Goal: Task Accomplishment & Management: Use online tool/utility

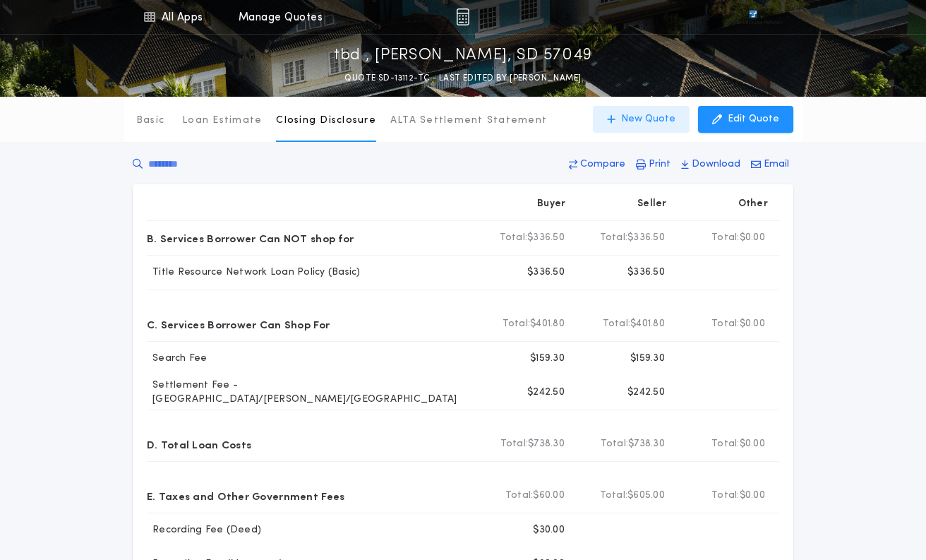
click at [644, 119] on p "New Quote" at bounding box center [648, 119] width 54 height 14
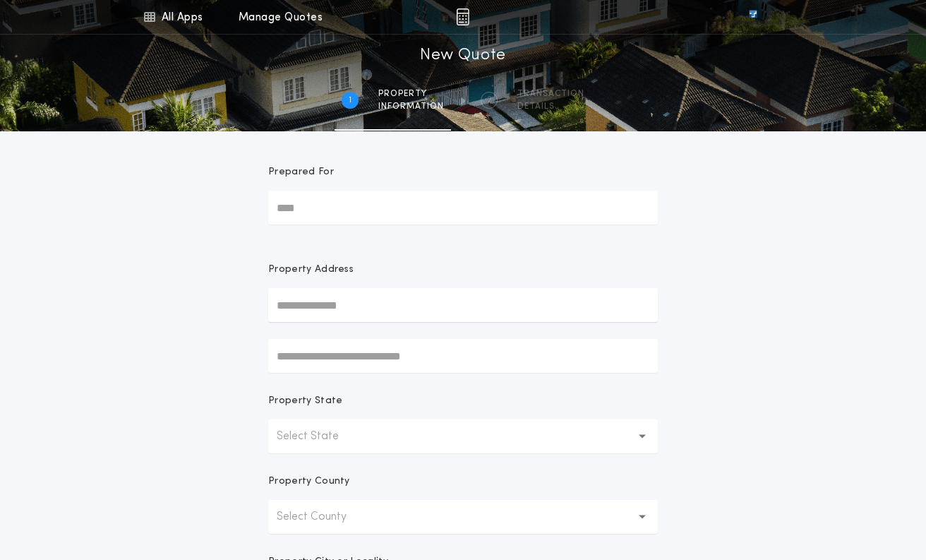
click at [294, 305] on input "text" at bounding box center [463, 305] width 390 height 34
paste input "**********"
type input "**********"
click at [401, 330] on button "[STREET_ADDRESS]" at bounding box center [463, 333] width 390 height 21
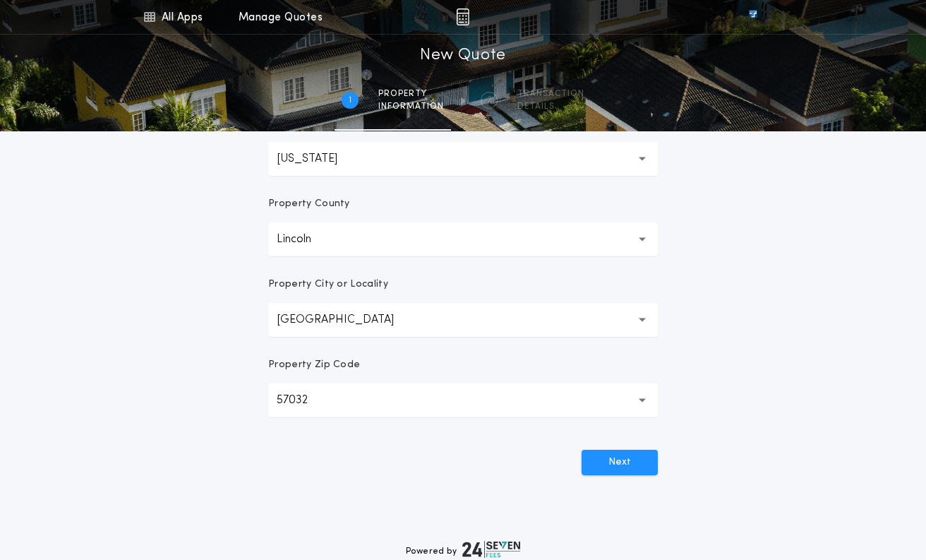
scroll to position [282, 0]
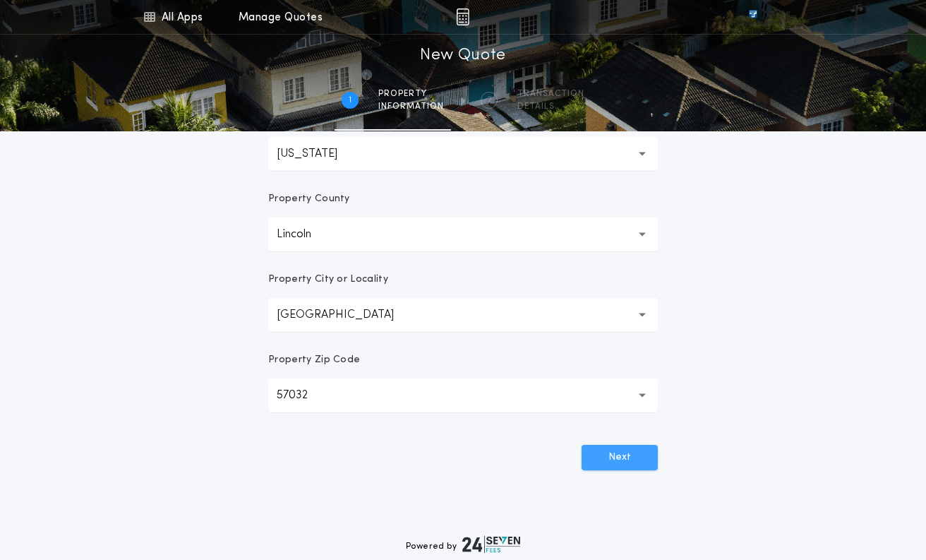
click at [632, 462] on button "Next" at bounding box center [620, 457] width 76 height 25
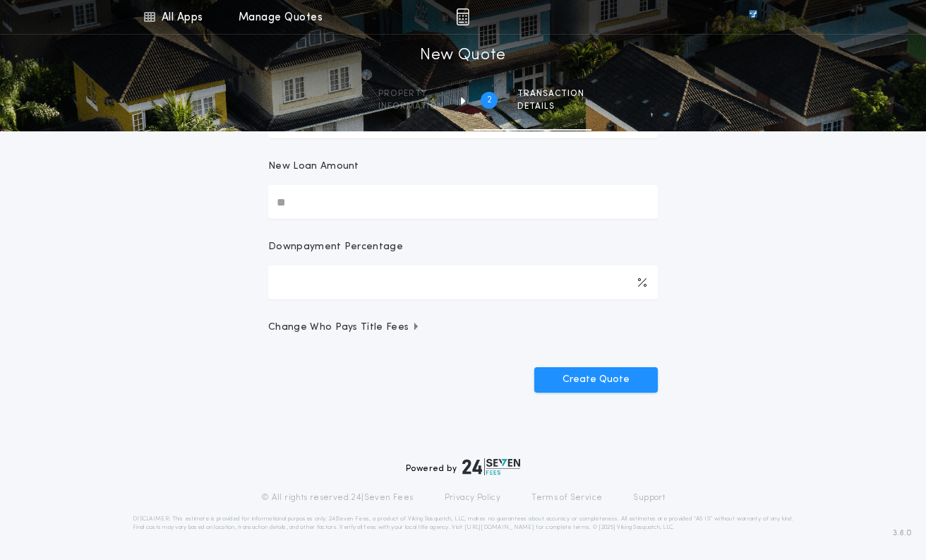
scroll to position [0, 0]
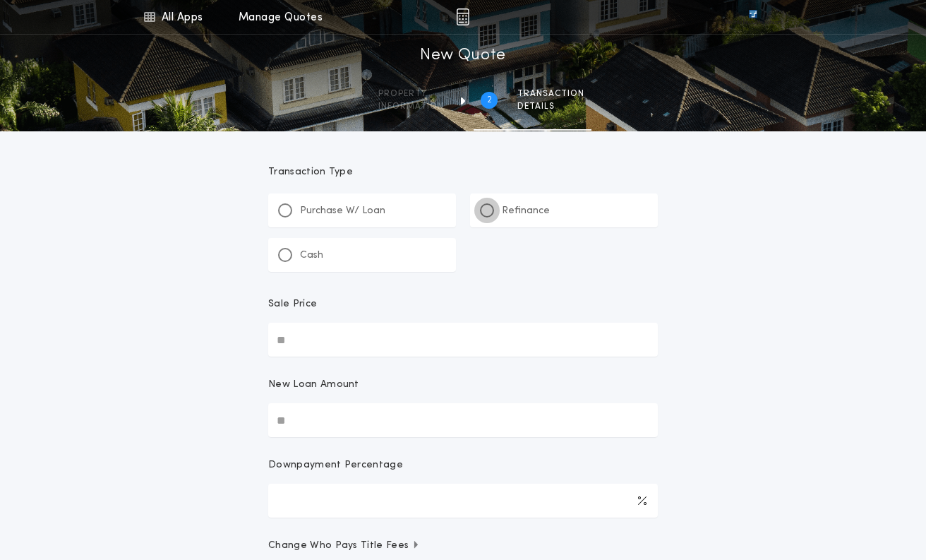
click at [484, 210] on div at bounding box center [487, 210] width 7 height 7
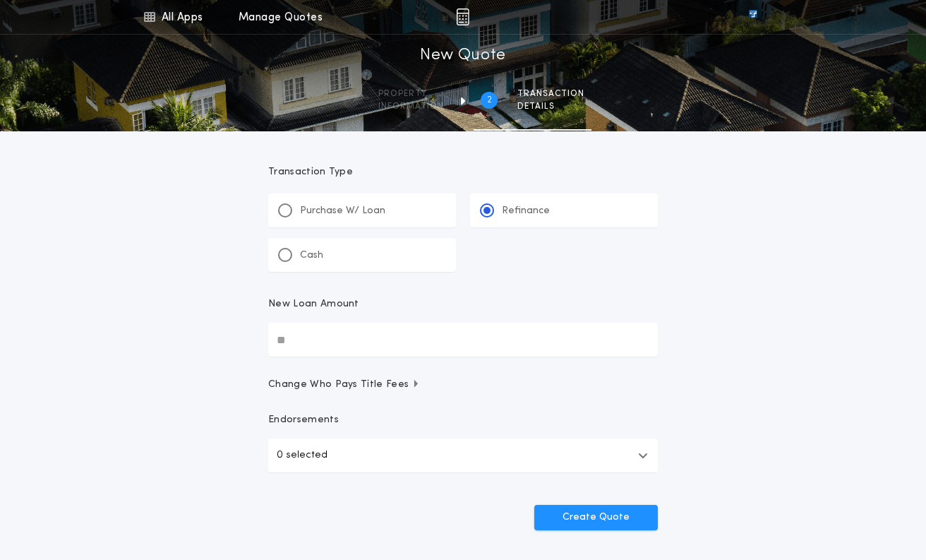
click at [337, 337] on input "New Loan Amount" at bounding box center [463, 340] width 390 height 34
type input "********"
click at [644, 453] on icon "button" at bounding box center [643, 455] width 10 height 11
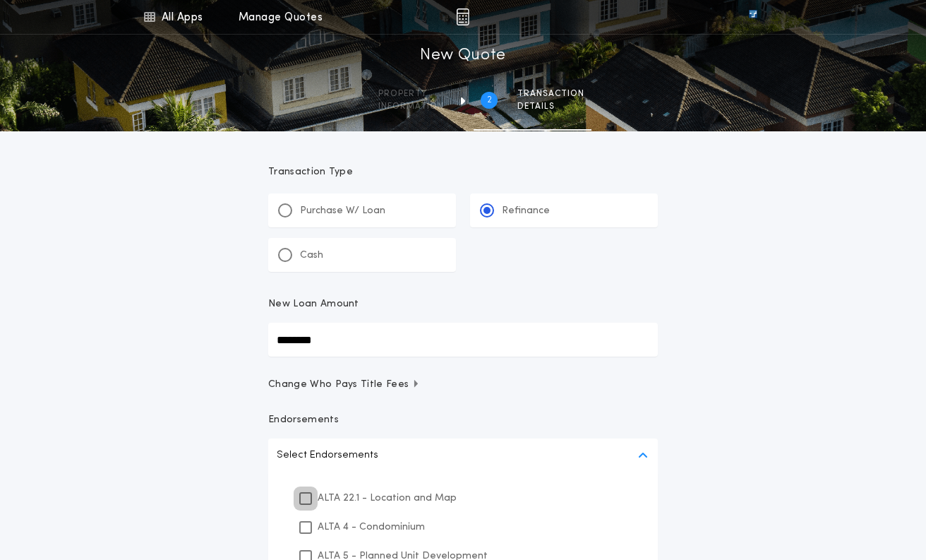
click at [306, 498] on icon at bounding box center [305, 499] width 8 height 10
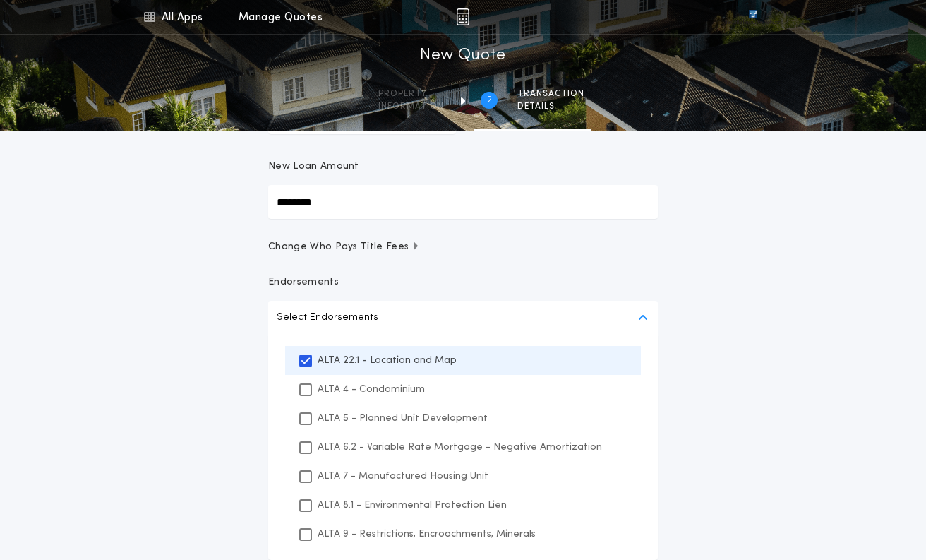
scroll to position [353, 0]
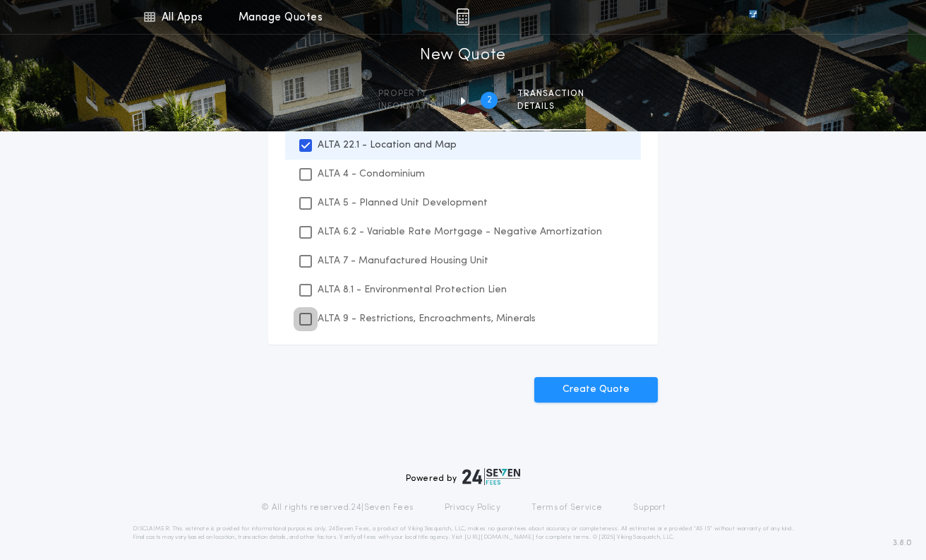
click at [306, 321] on icon at bounding box center [305, 319] width 8 height 10
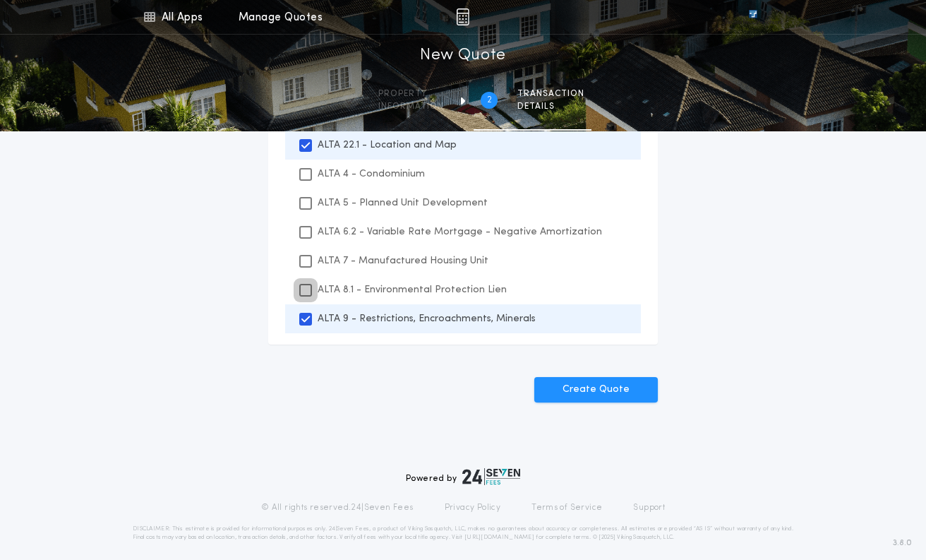
click at [306, 289] on icon at bounding box center [305, 290] width 8 height 10
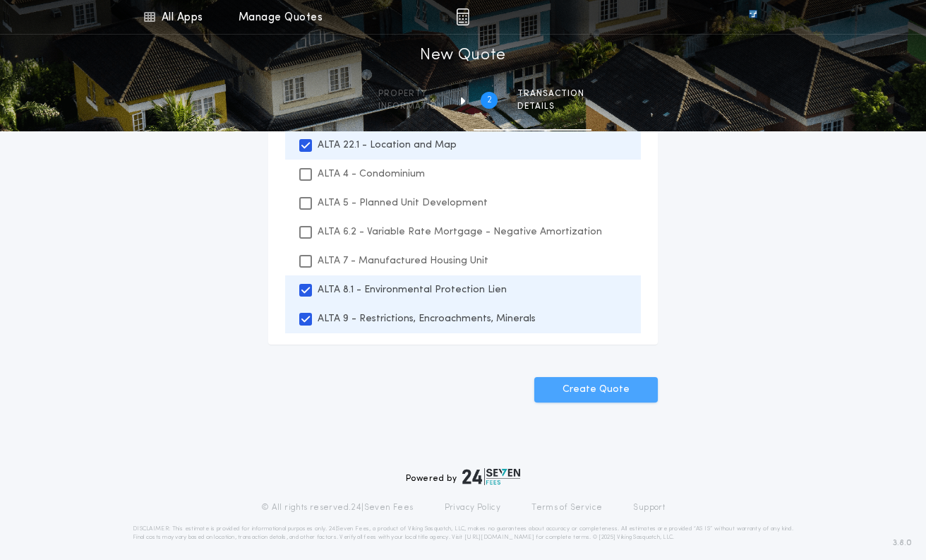
click at [614, 389] on button "Create Quote" at bounding box center [596, 389] width 124 height 25
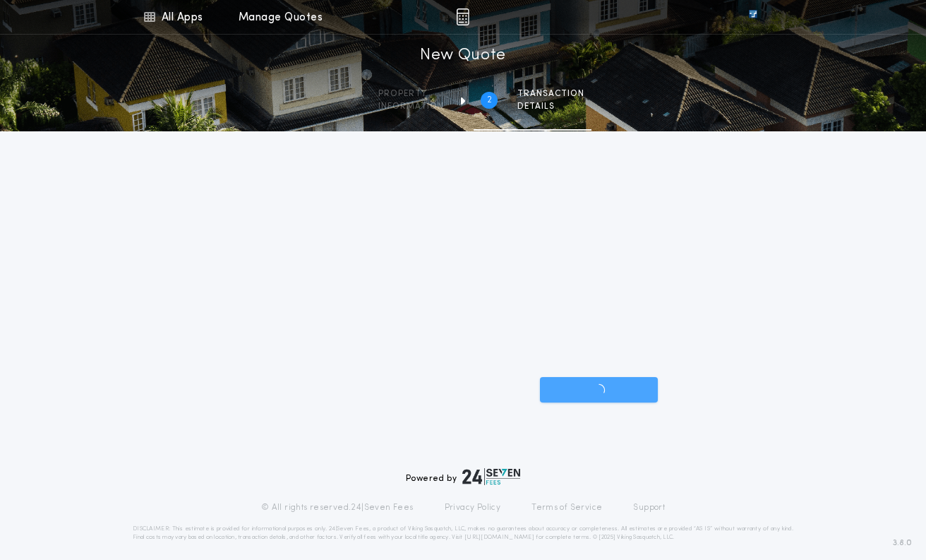
scroll to position [138, 0]
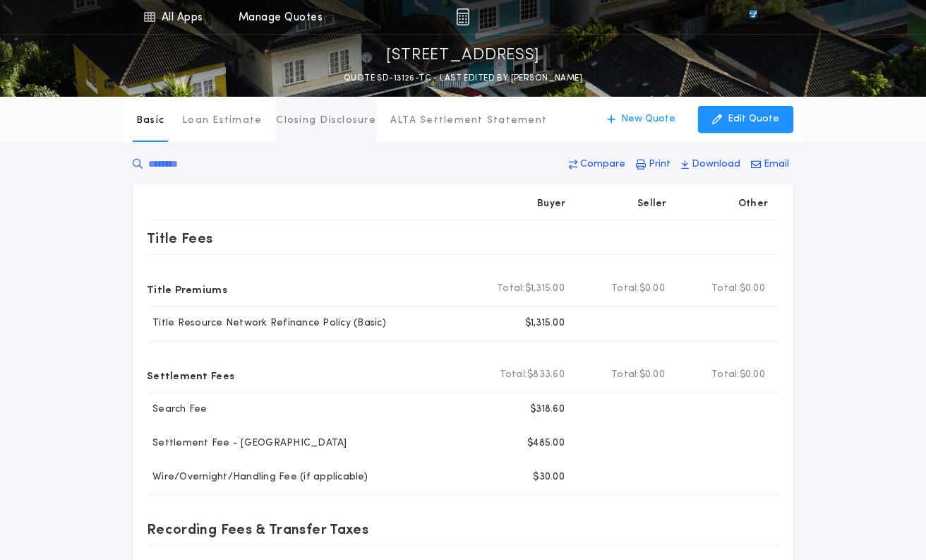
click at [312, 116] on p "Closing Disclosure" at bounding box center [326, 121] width 100 height 14
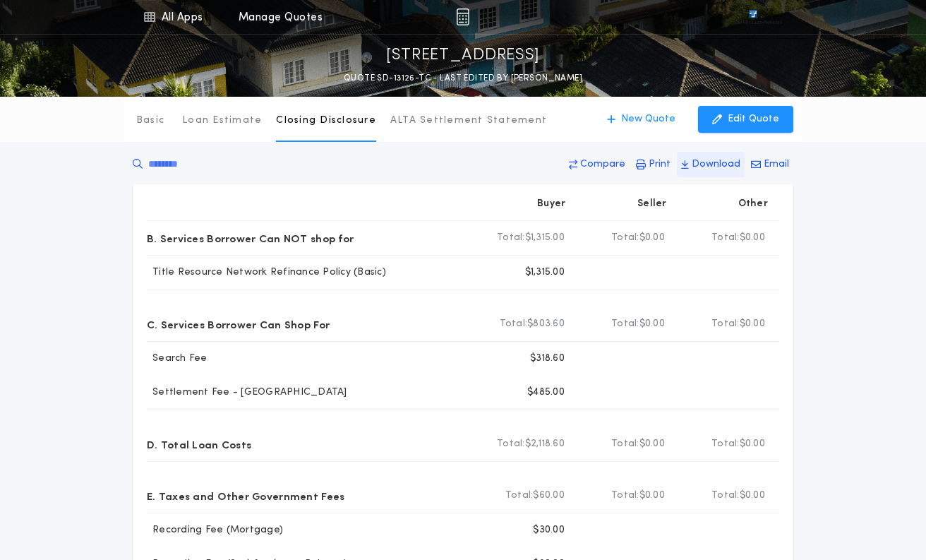
click at [722, 162] on p "Download" at bounding box center [716, 164] width 49 height 14
